Goal: Transaction & Acquisition: Purchase product/service

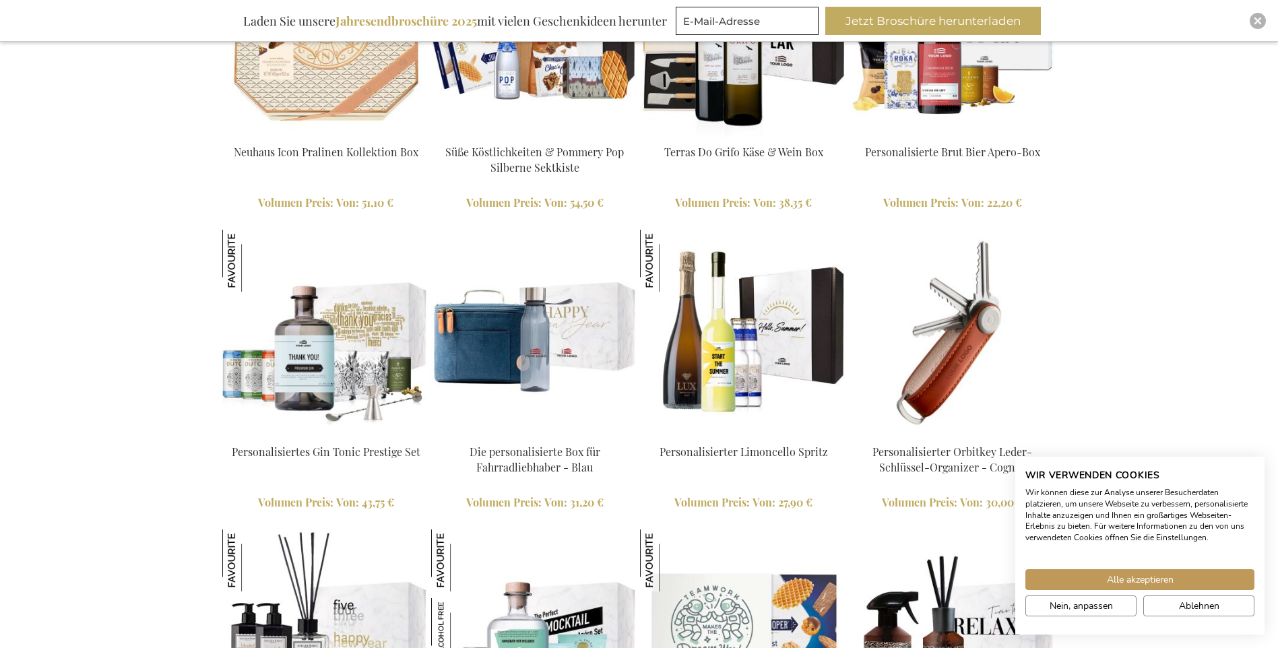
scroll to position [1456, 0]
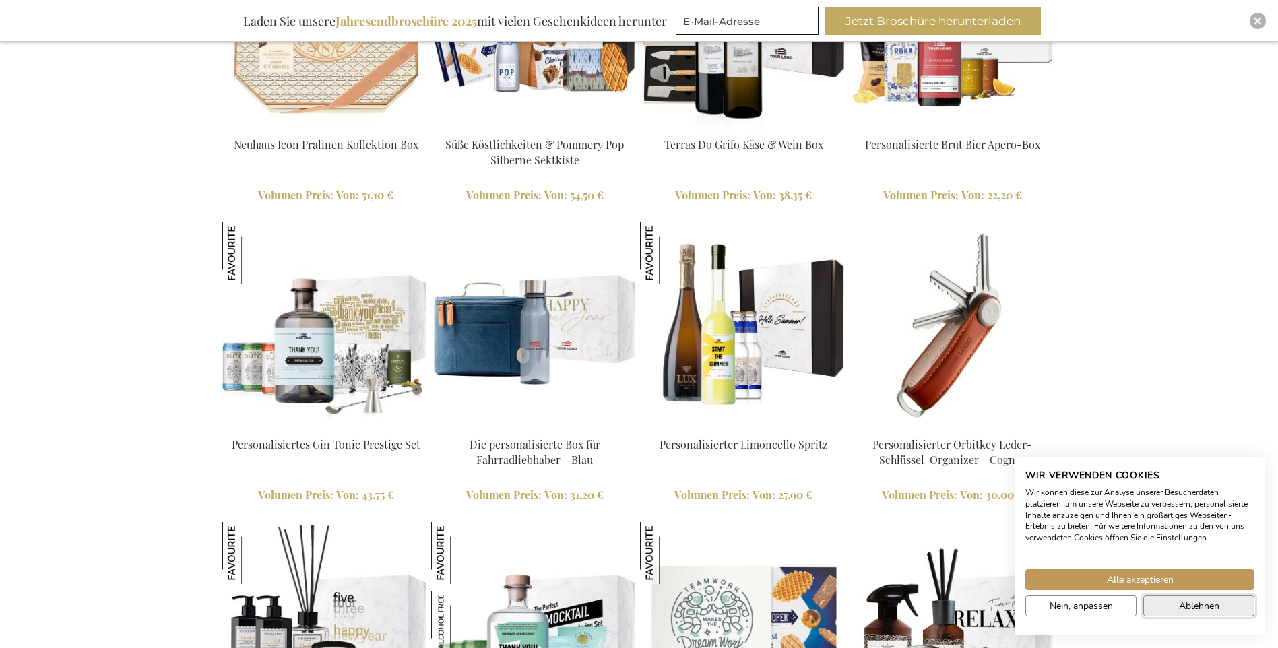
click at [1175, 604] on button "Ablehnen" at bounding box center [1198, 605] width 111 height 21
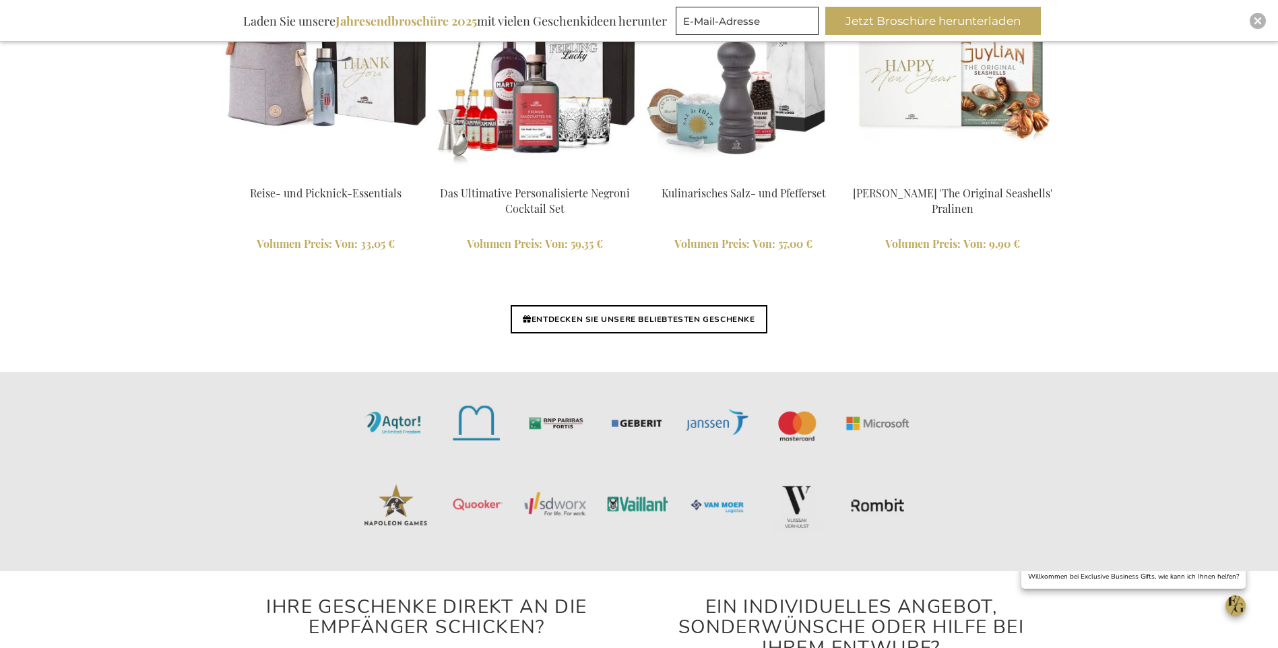
scroll to position [3208, 0]
click at [573, 315] on link "ENTDECKEN SIE UNSERE BELIEBTESTEN GESCHENKE" at bounding box center [639, 318] width 256 height 28
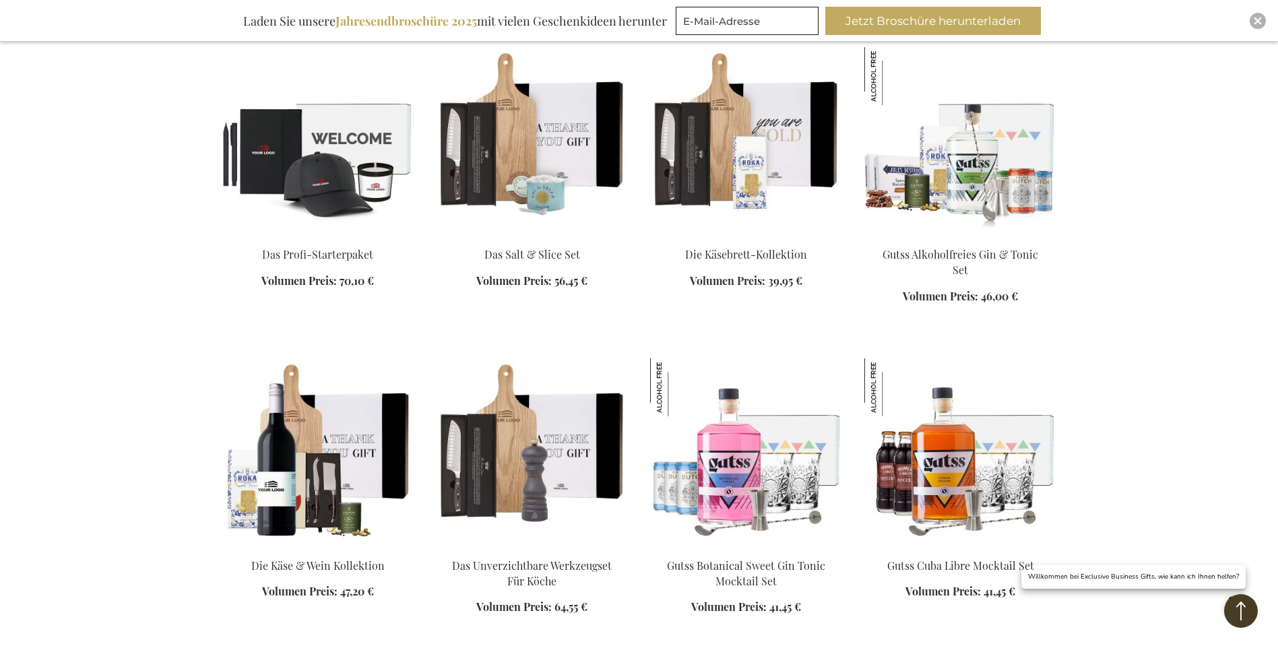
scroll to position [1213, 0]
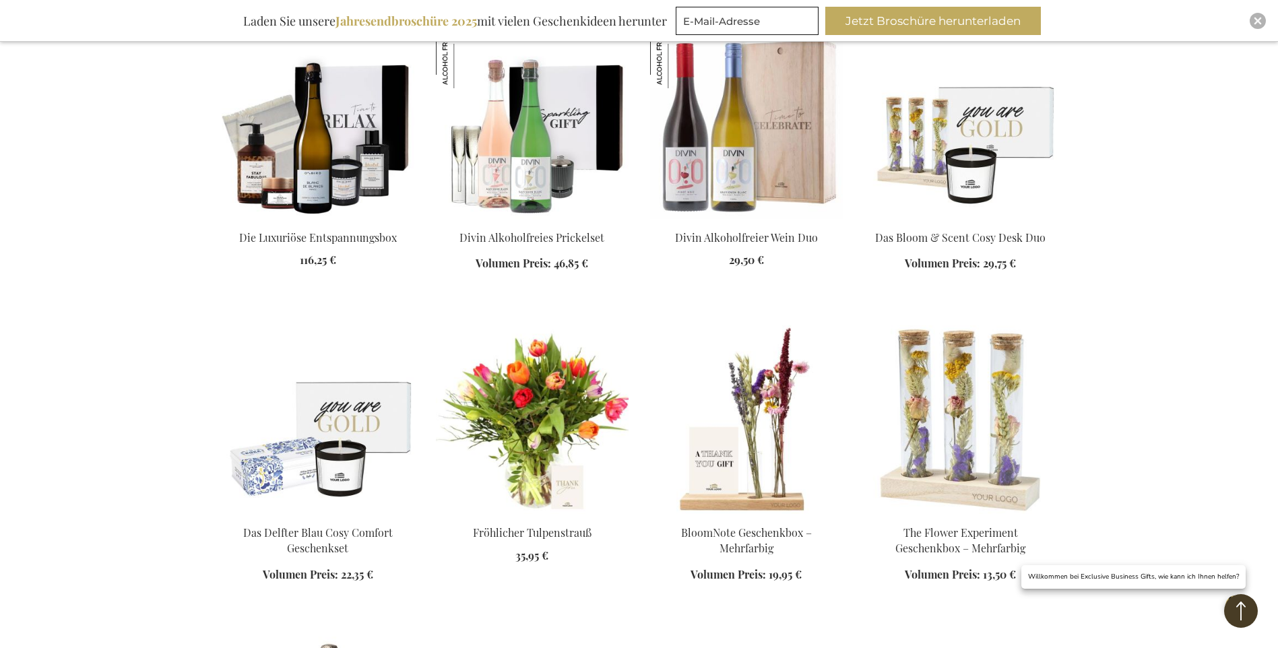
scroll to position [2156, 0]
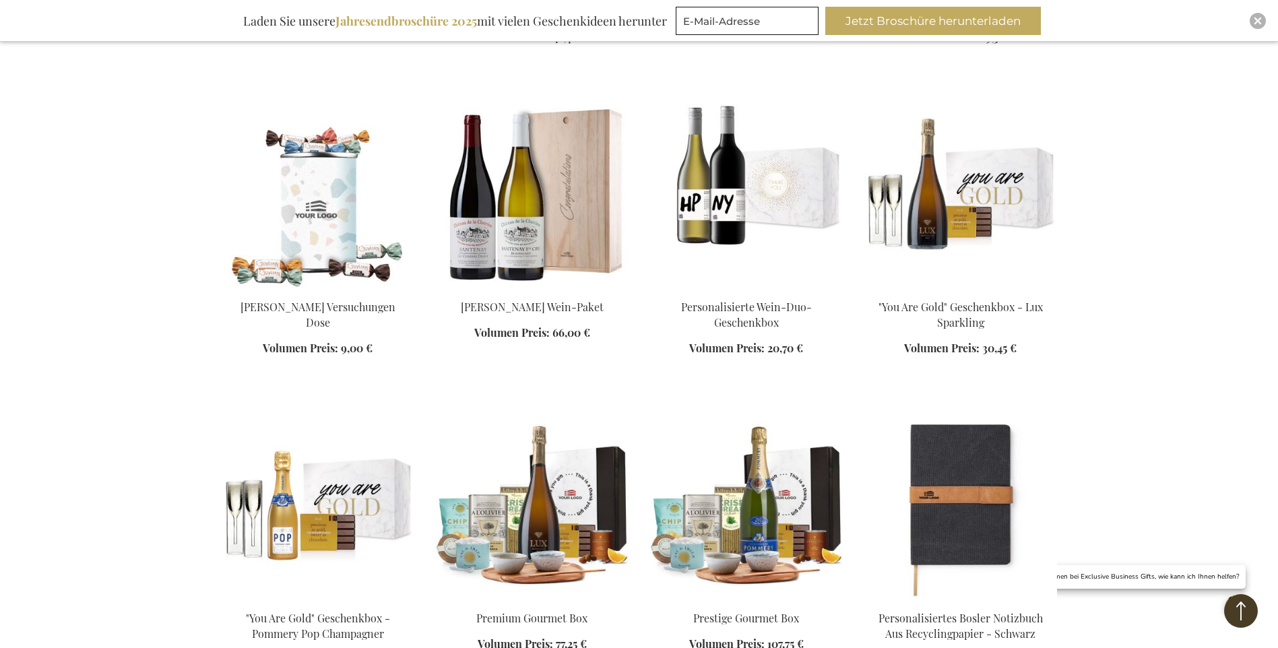
scroll to position [3435, 0]
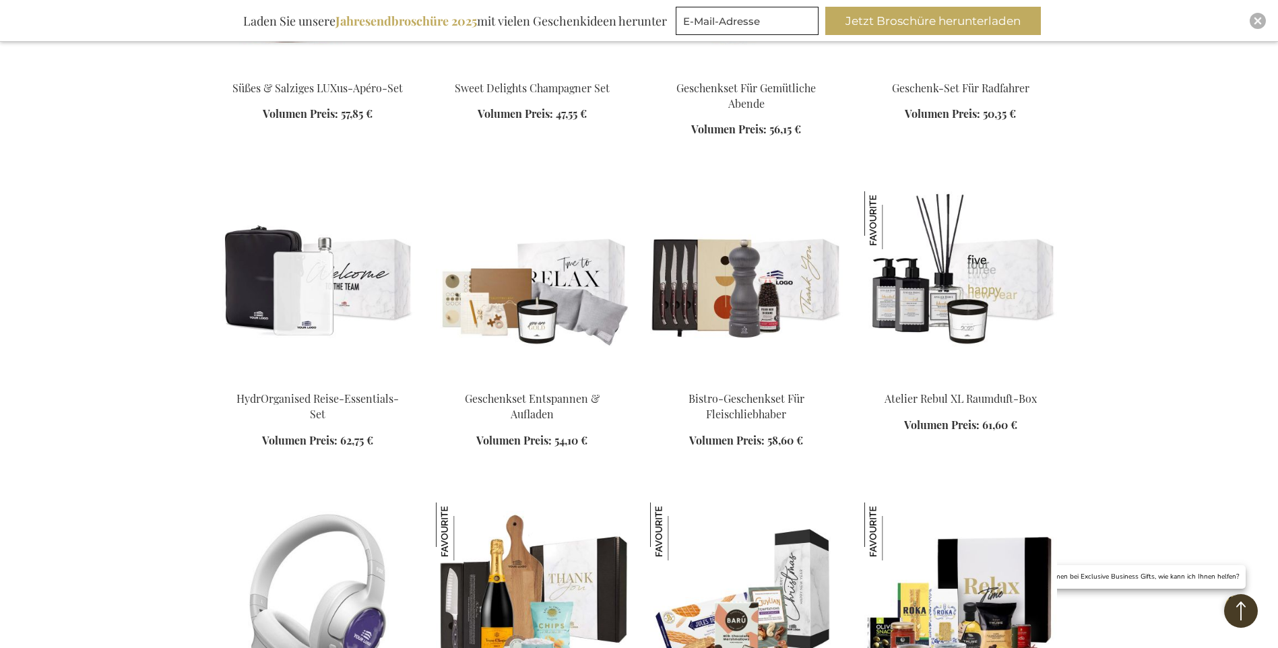
scroll to position [4244, 0]
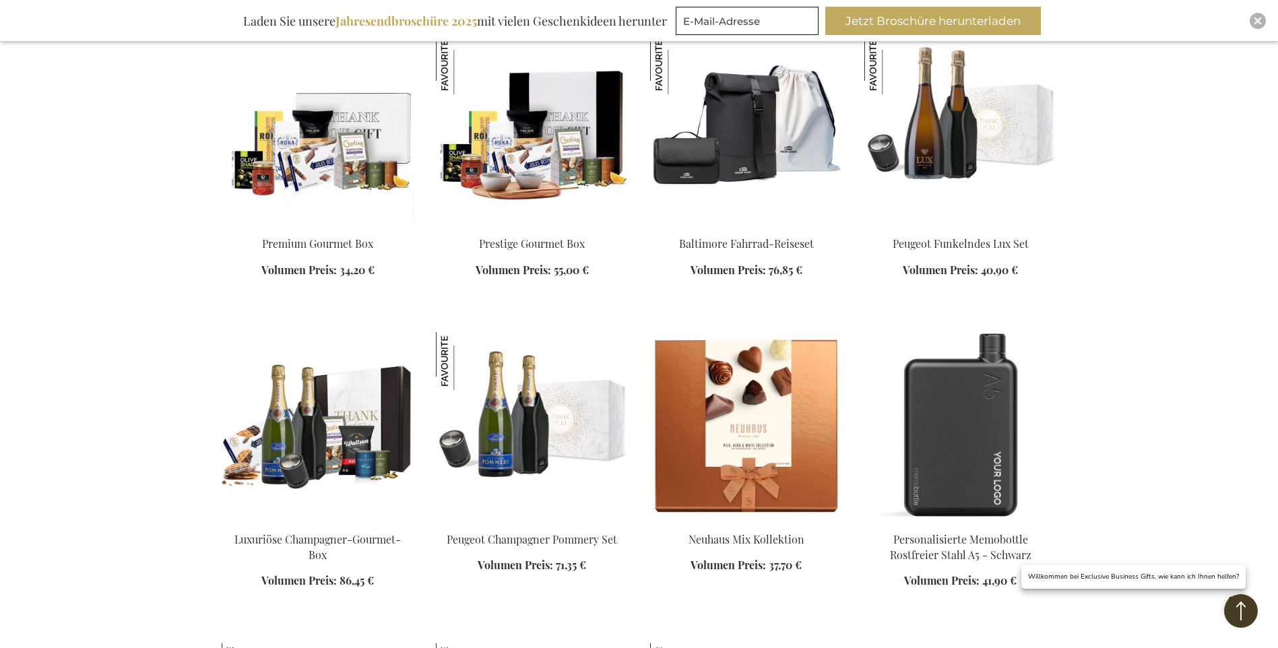
scroll to position [4985, 0]
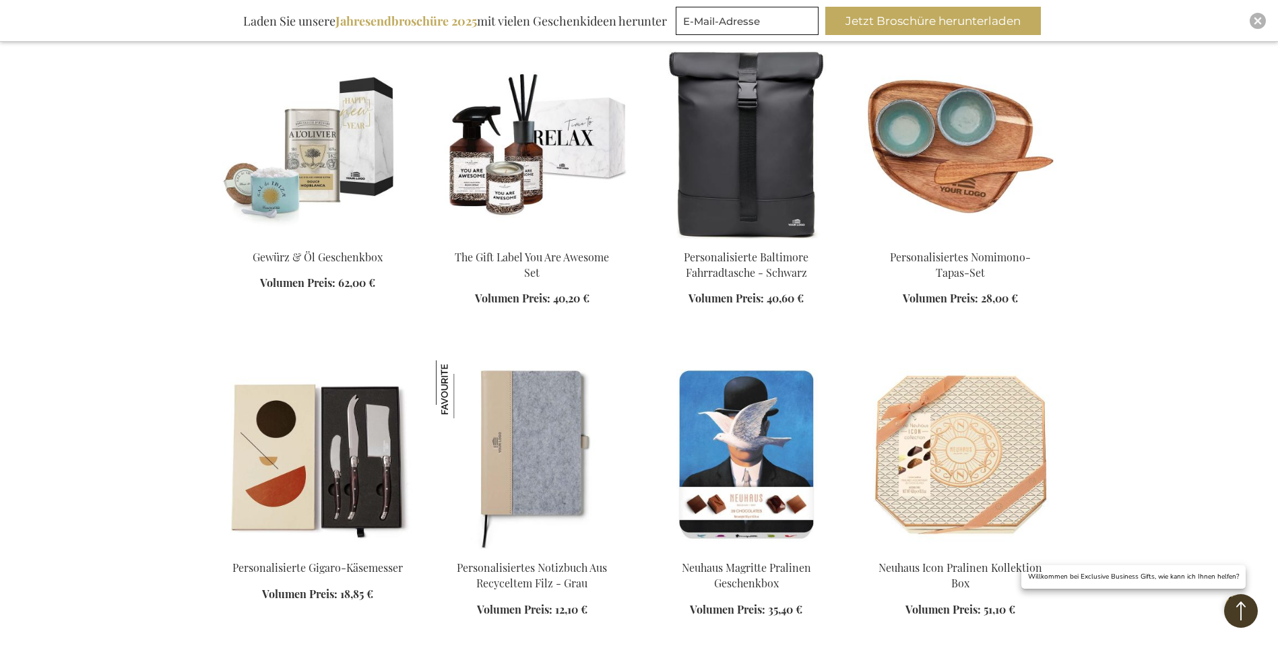
scroll to position [5861, 0]
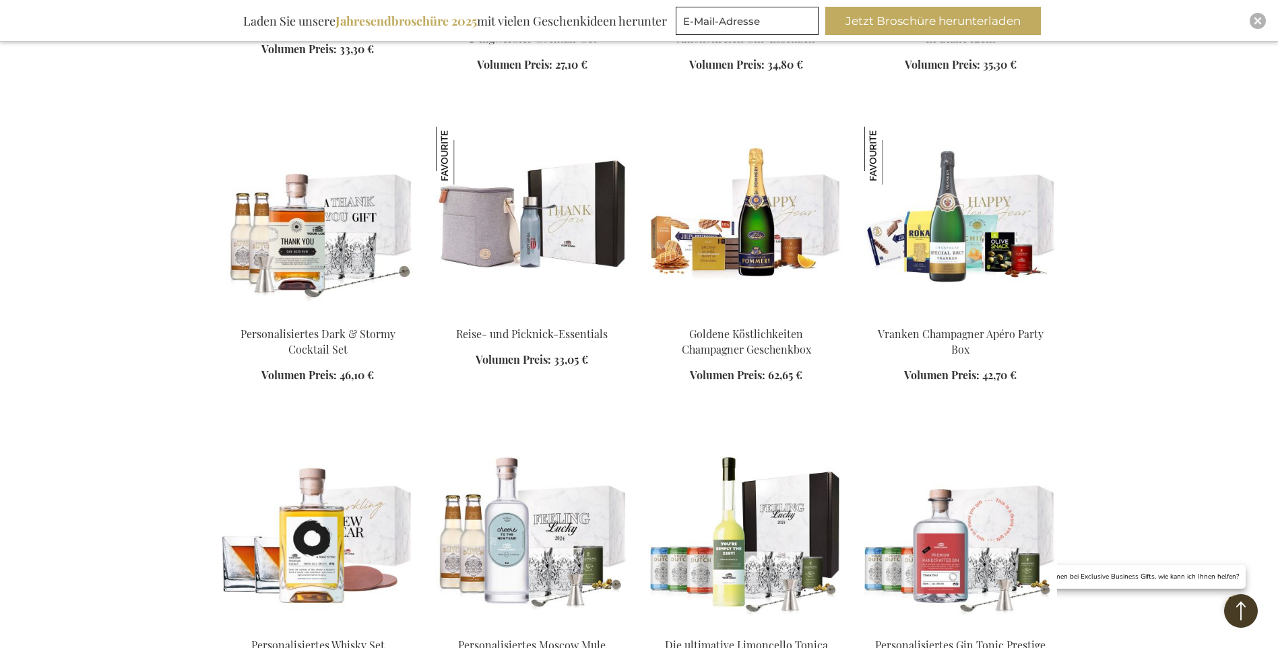
scroll to position [7073, 0]
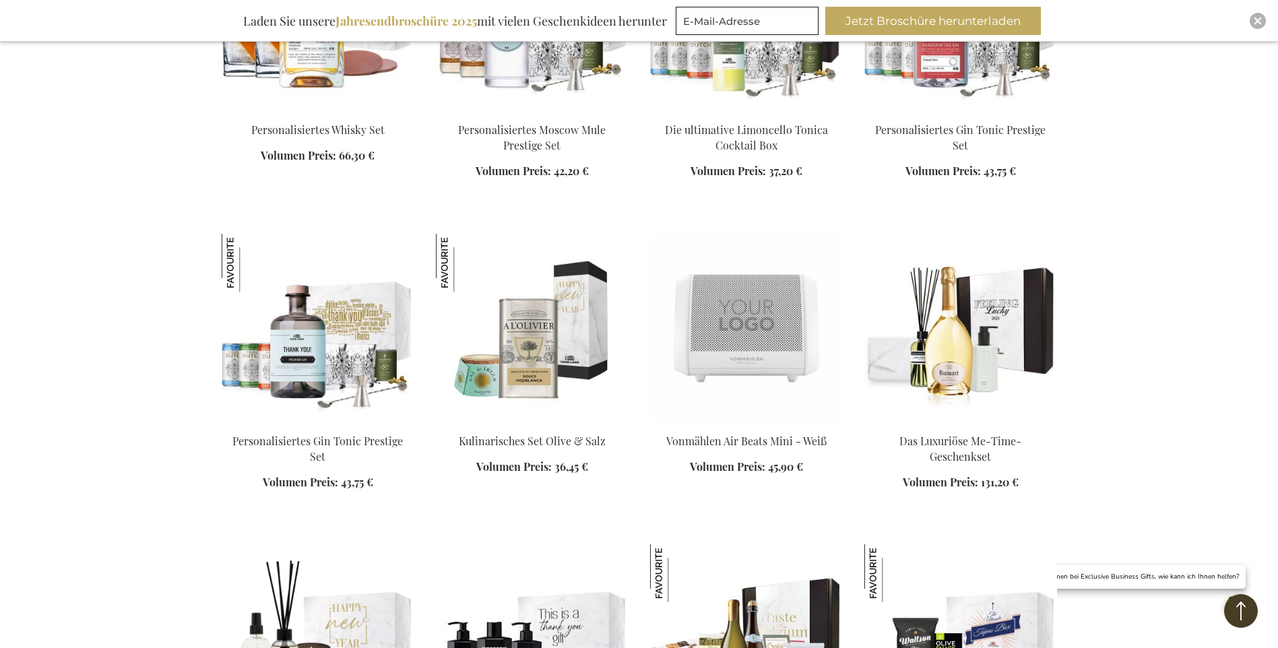
scroll to position [7477, 0]
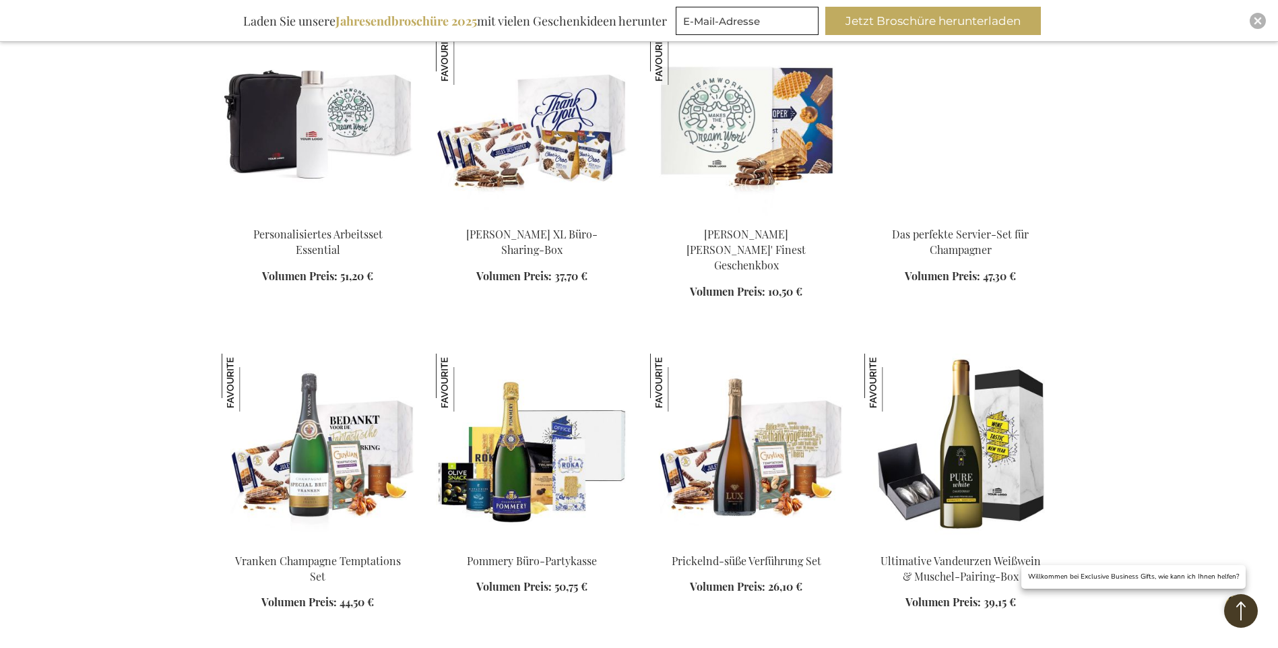
scroll to position [8622, 0]
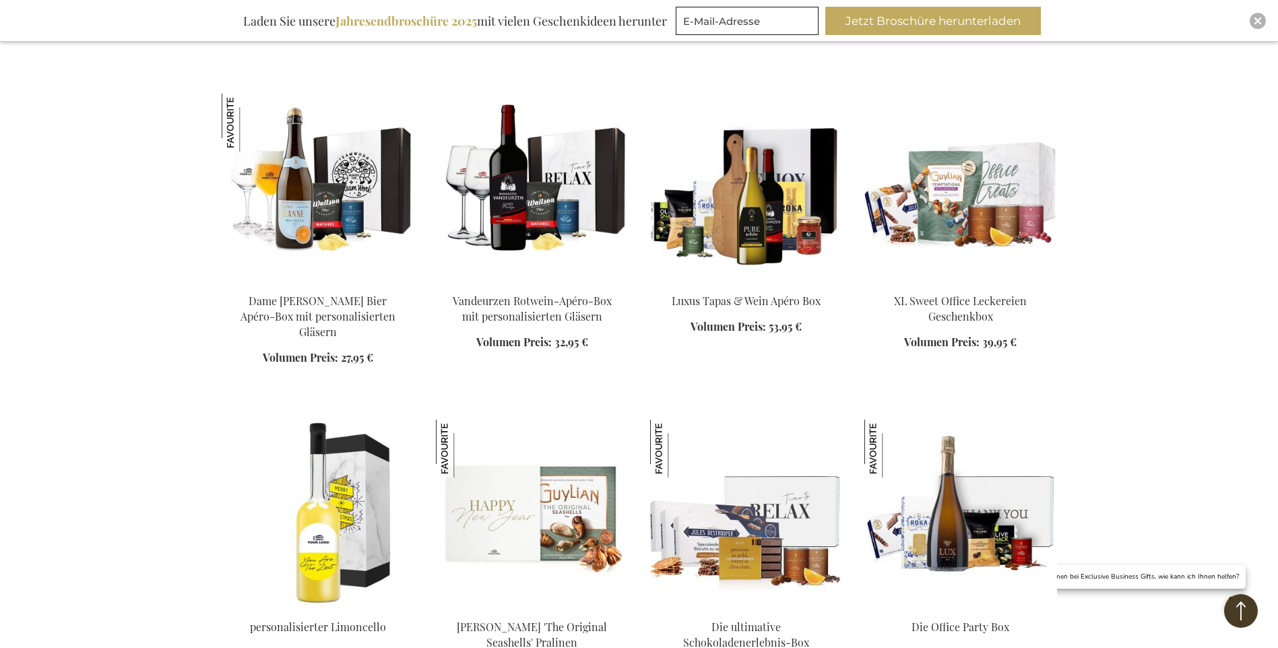
scroll to position [9566, 0]
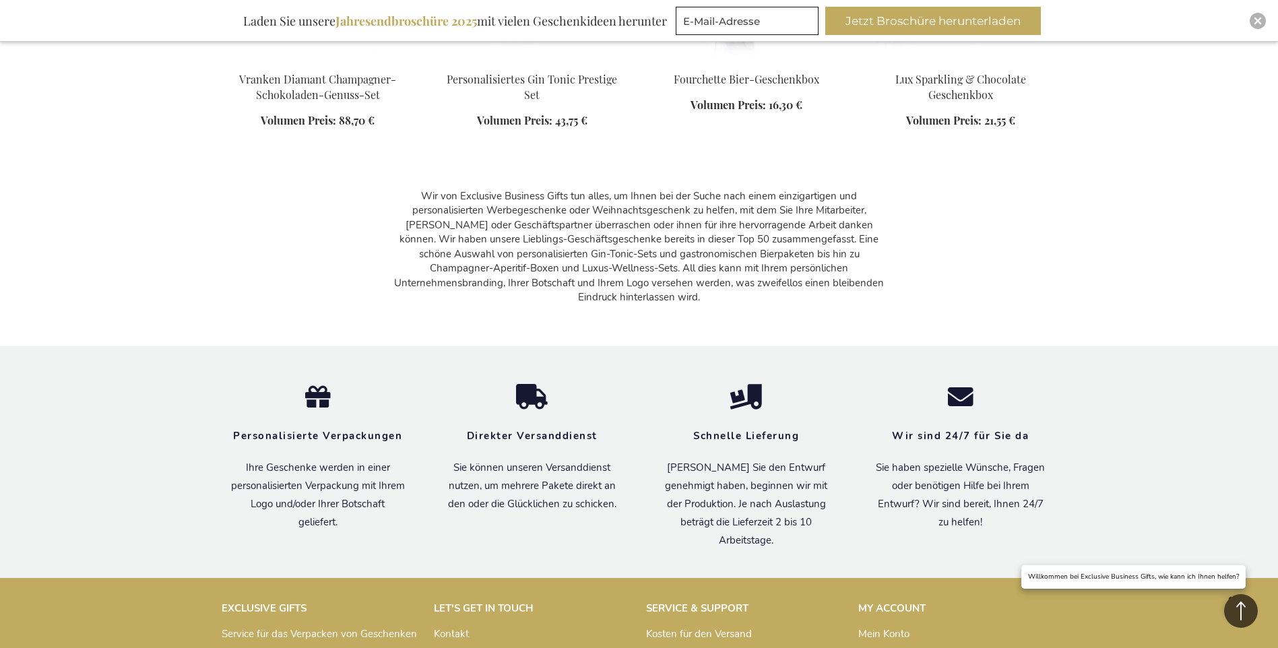
scroll to position [10980, 0]
